Goal: Navigation & Orientation: Find specific page/section

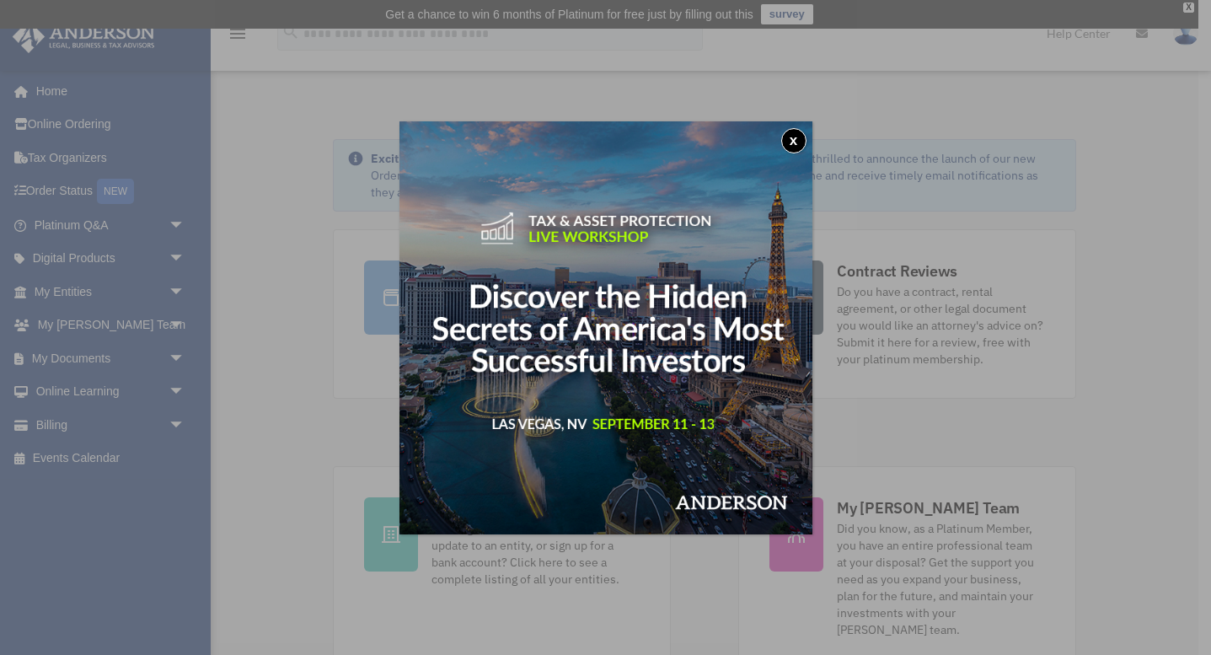
click at [798, 136] on button "x" at bounding box center [793, 140] width 25 height 25
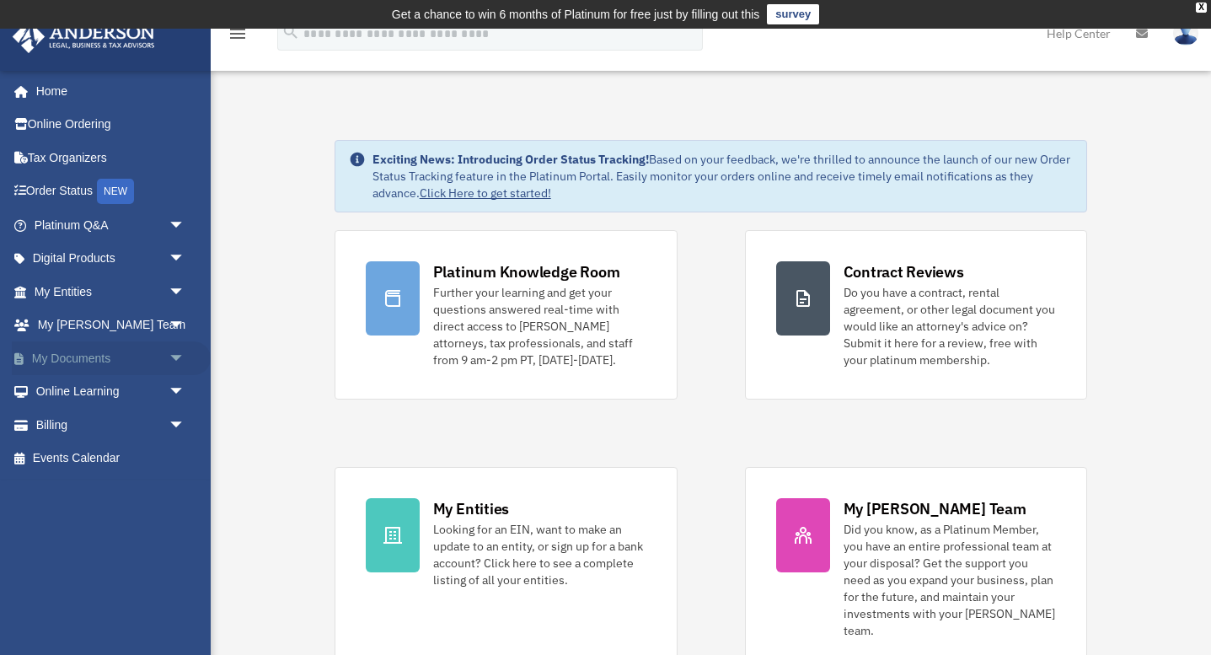
click at [91, 358] on link "My Documents arrow_drop_down" at bounding box center [111, 358] width 199 height 34
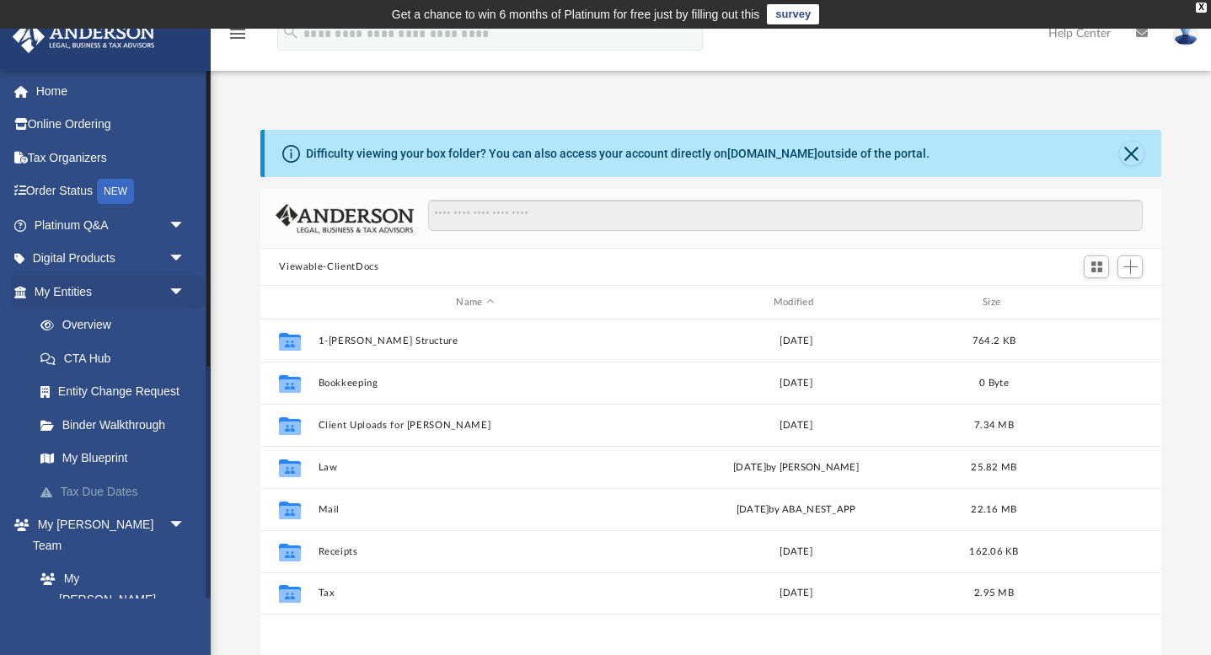
click at [101, 491] on link "Tax Due Dates" at bounding box center [117, 492] width 187 height 34
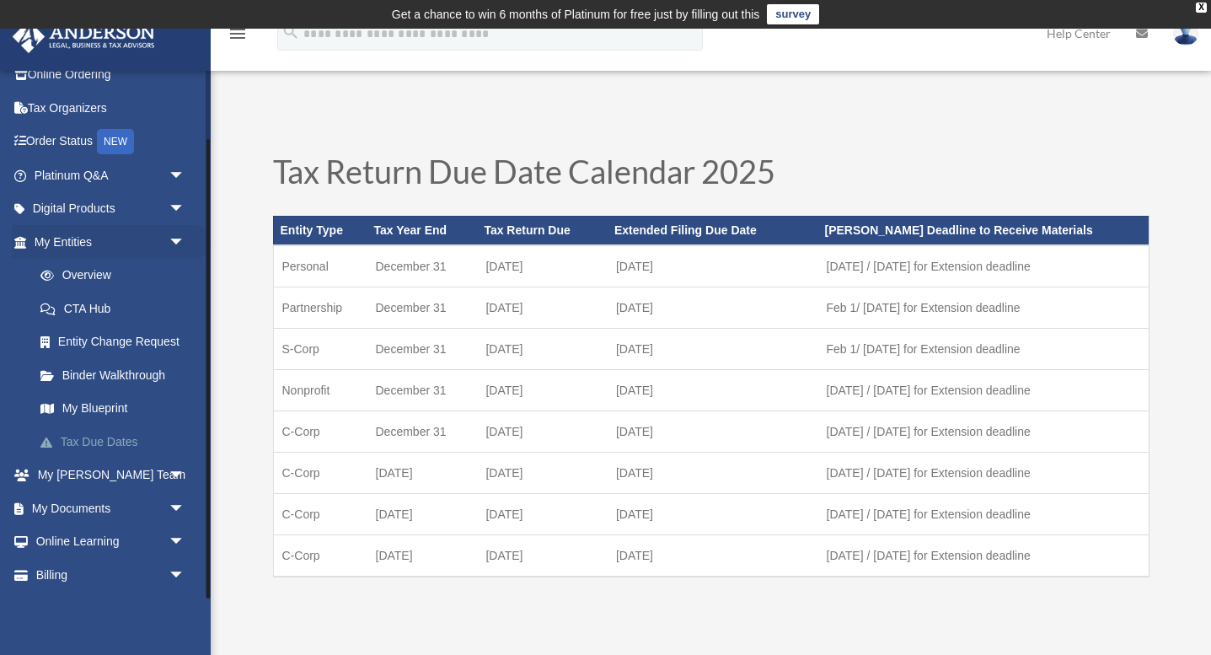
scroll to position [80, 0]
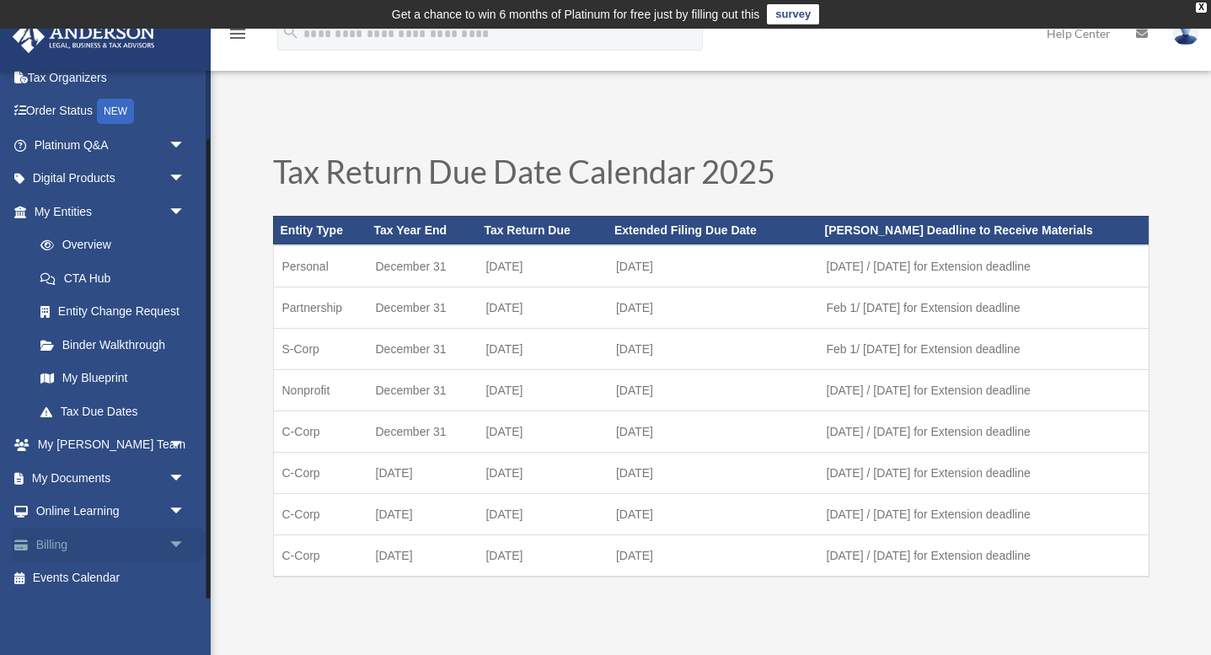
click at [58, 544] on link "Billing arrow_drop_down" at bounding box center [111, 545] width 199 height 34
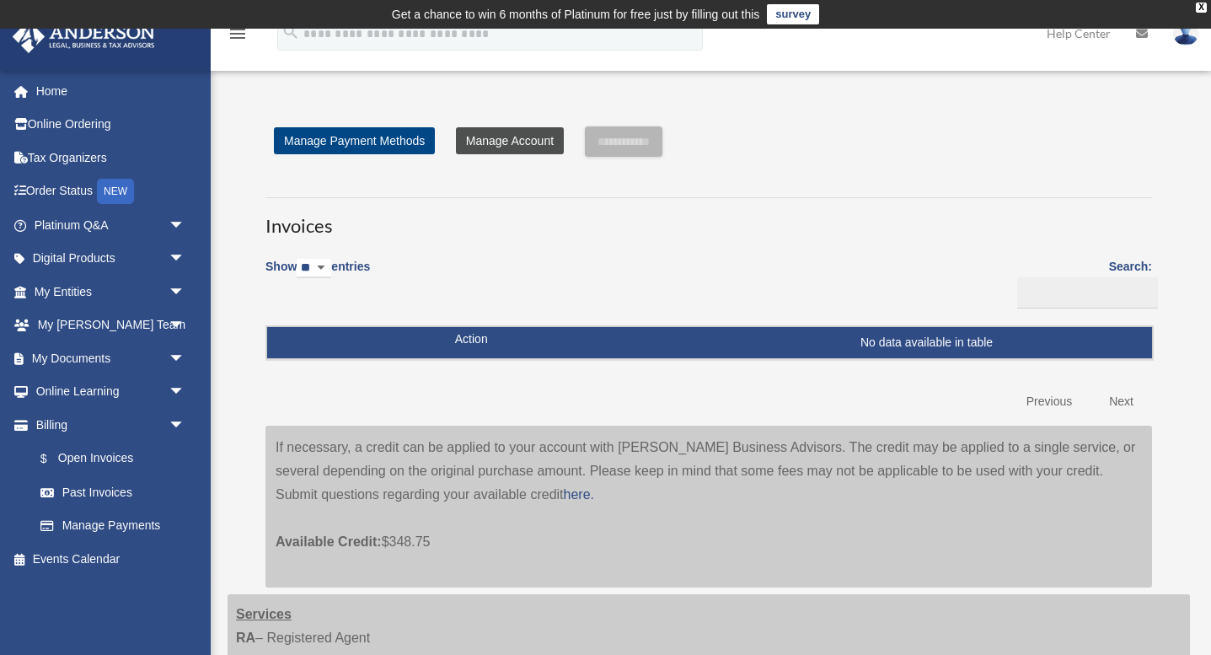
click at [522, 145] on link "Manage Account" at bounding box center [510, 140] width 108 height 27
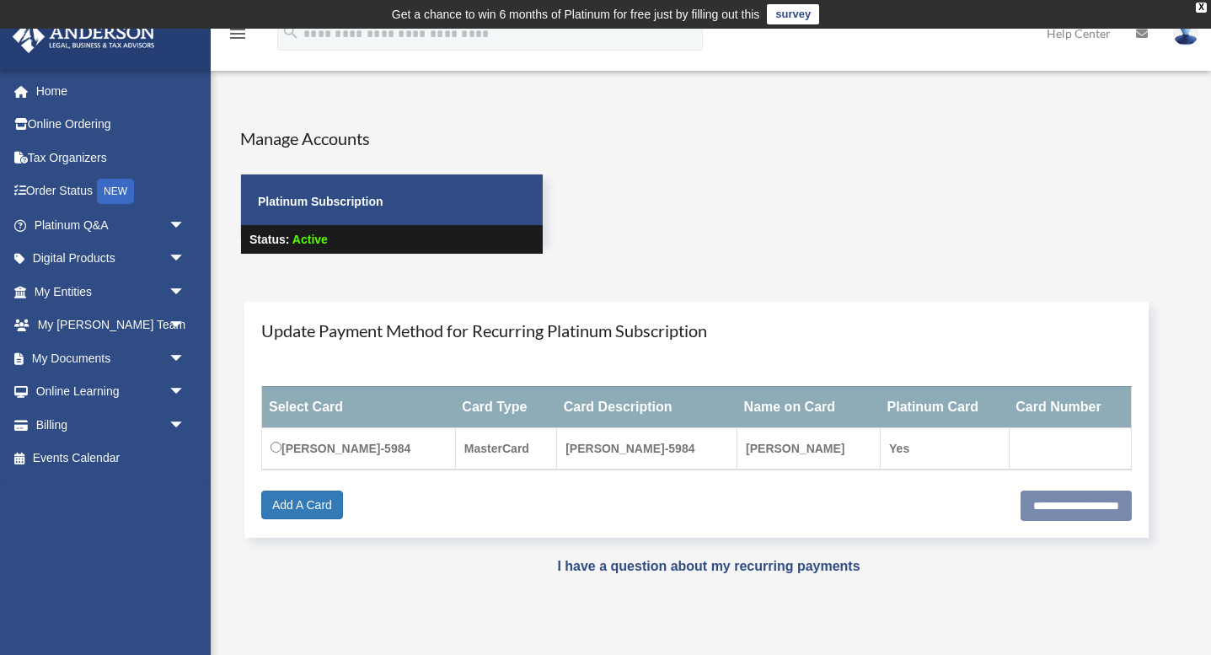
click at [1189, 37] on img at bounding box center [1185, 33] width 25 height 24
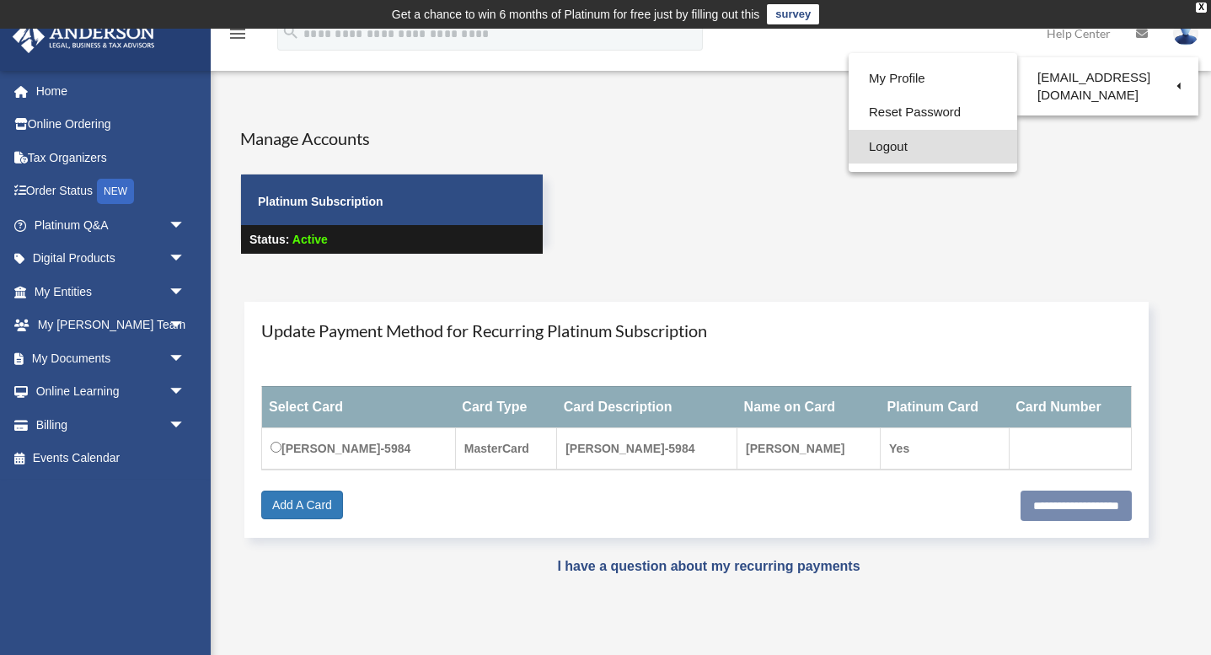
click at [889, 144] on link "Logout" at bounding box center [933, 147] width 169 height 35
